Goal: Find specific page/section: Find specific page/section

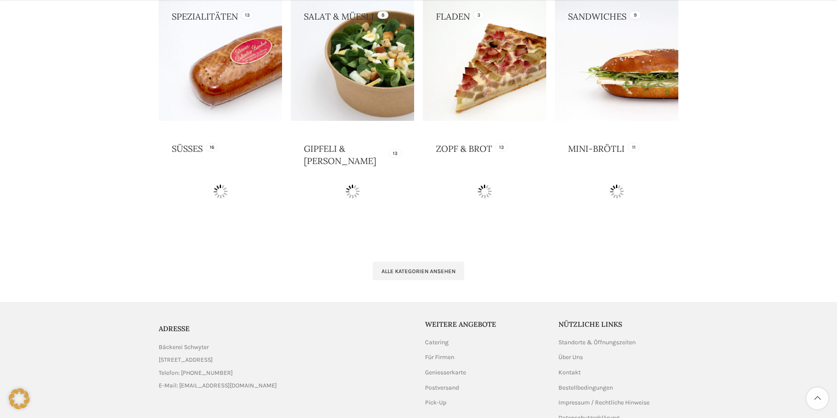
scroll to position [862, 0]
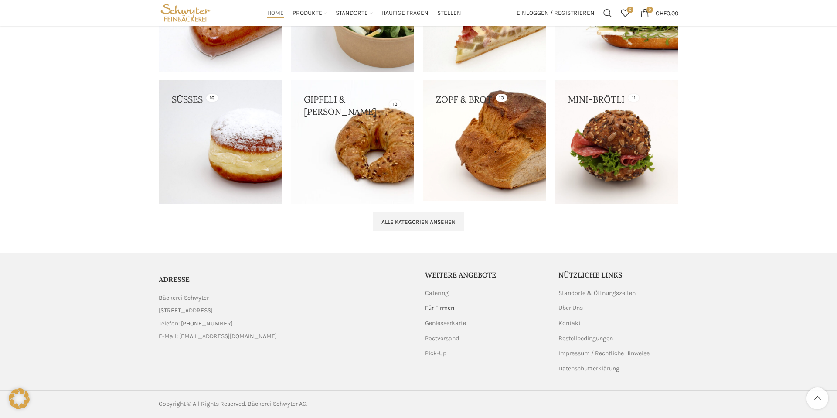
click at [447, 307] on link "Für Firmen" at bounding box center [440, 308] width 30 height 9
